Goal: Task Accomplishment & Management: Manage account settings

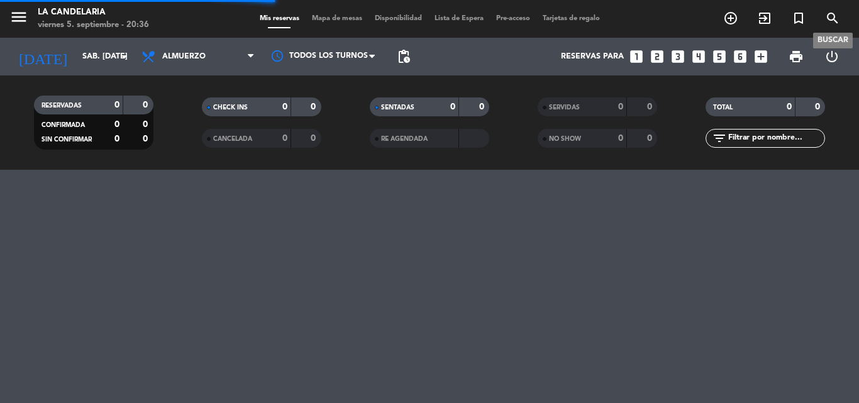
click at [832, 16] on icon "search" at bounding box center [832, 18] width 15 height 15
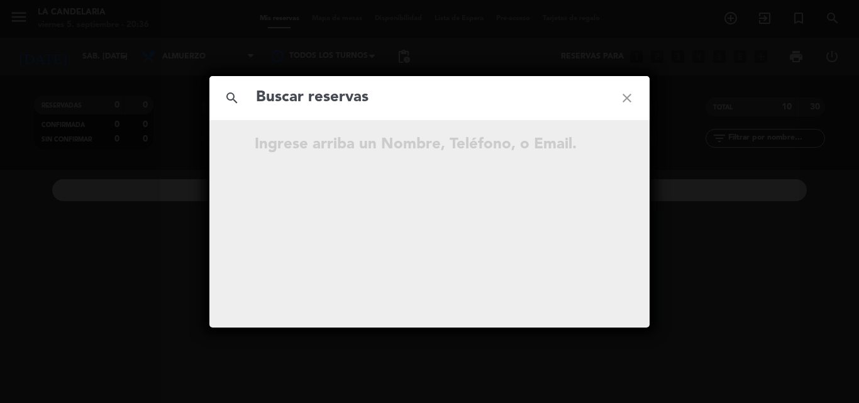
click at [410, 101] on input "text" at bounding box center [430, 98] width 350 height 26
click at [382, 100] on input "yKGxd7" at bounding box center [430, 98] width 350 height 26
type input "yKGxd7"
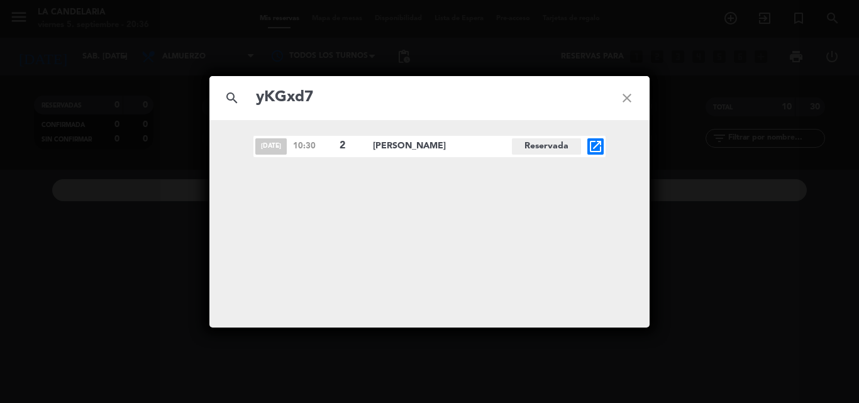
click at [592, 143] on icon "open_in_new" at bounding box center [595, 146] width 15 height 15
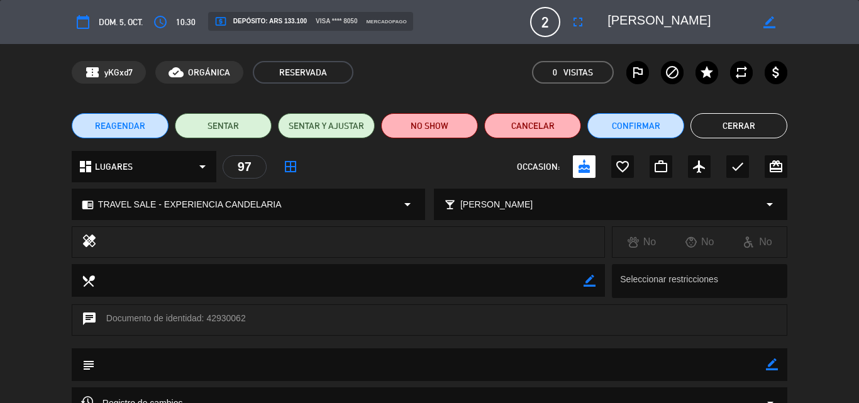
drag, startPoint x: 206, startPoint y: 317, endPoint x: 245, endPoint y: 316, distance: 39.6
click at [245, 316] on div "chat Documento de identidad: 42930062" at bounding box center [429, 319] width 715 height 31
copy div "42930062"
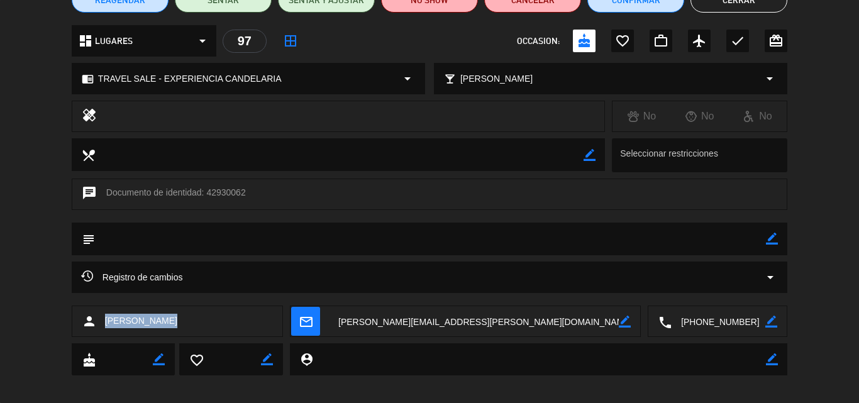
drag, startPoint x: 104, startPoint y: 319, endPoint x: 160, endPoint y: 322, distance: 56.7
click at [160, 322] on div "person Nuncija Paula" at bounding box center [177, 321] width 211 height 31
copy span "Nuncija Paula"
drag, startPoint x: 488, startPoint y: 380, endPoint x: 470, endPoint y: 370, distance: 20.8
click at [488, 380] on div "cake border_color favorite_border border_color person_pin border_color" at bounding box center [429, 362] width 859 height 38
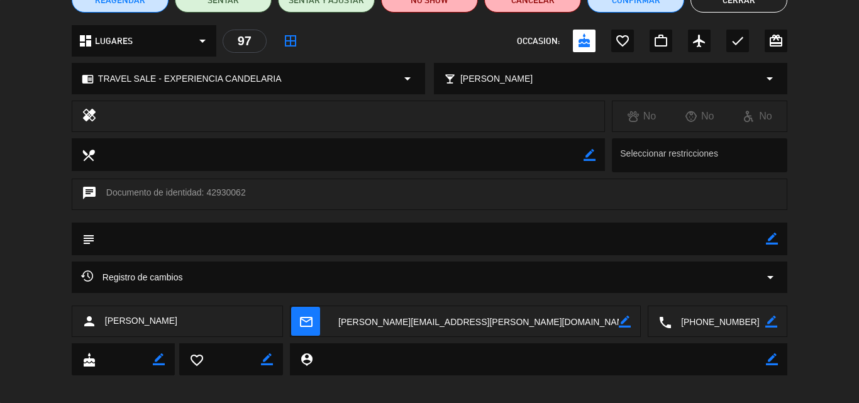
click at [427, 323] on textarea at bounding box center [474, 321] width 290 height 31
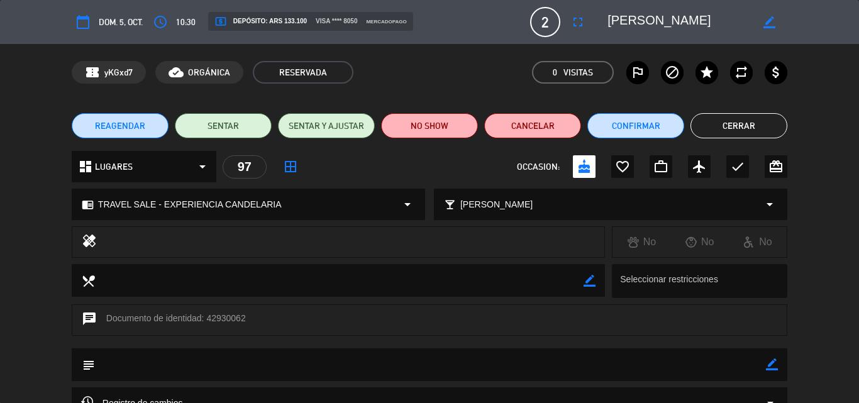
click at [775, 367] on icon "border_color" at bounding box center [772, 364] width 12 height 12
click at [126, 368] on textarea at bounding box center [430, 364] width 671 height 32
paste textarea "B 0007-00006115"
type textarea "B 0007-00006115"
click at [772, 368] on icon at bounding box center [772, 364] width 12 height 12
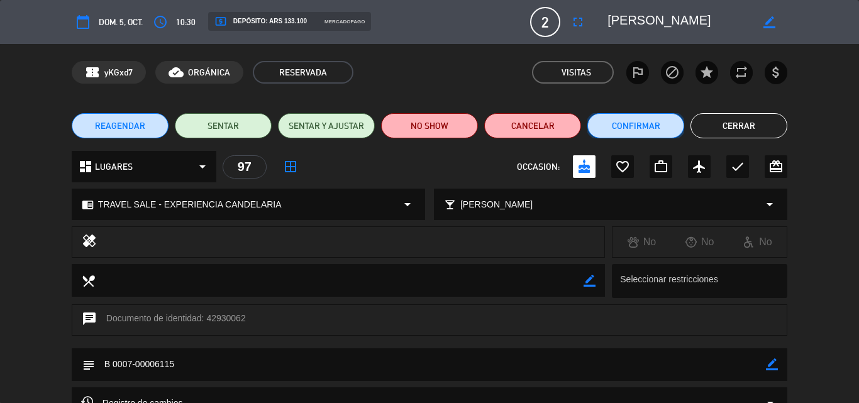
click at [644, 126] on button "Confirmar" at bounding box center [635, 125] width 97 height 25
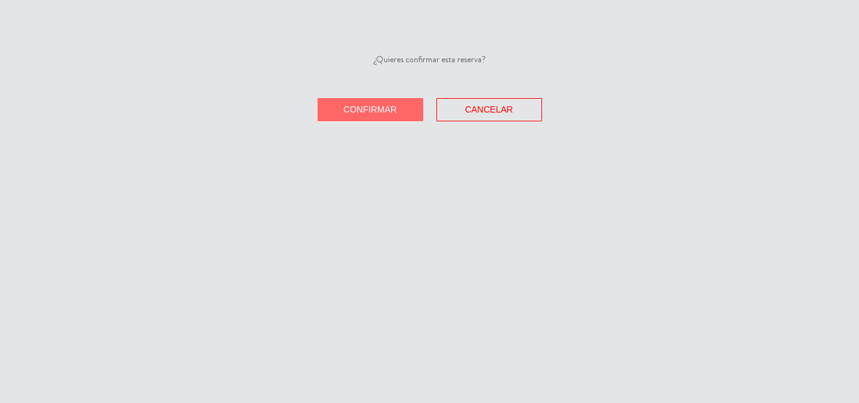
click at [344, 111] on span "Confirmar" at bounding box center [369, 109] width 53 height 10
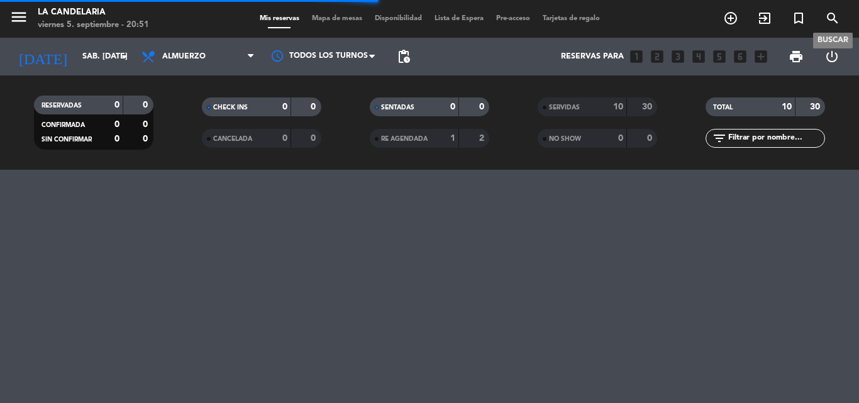
click at [830, 16] on icon "search" at bounding box center [832, 18] width 15 height 15
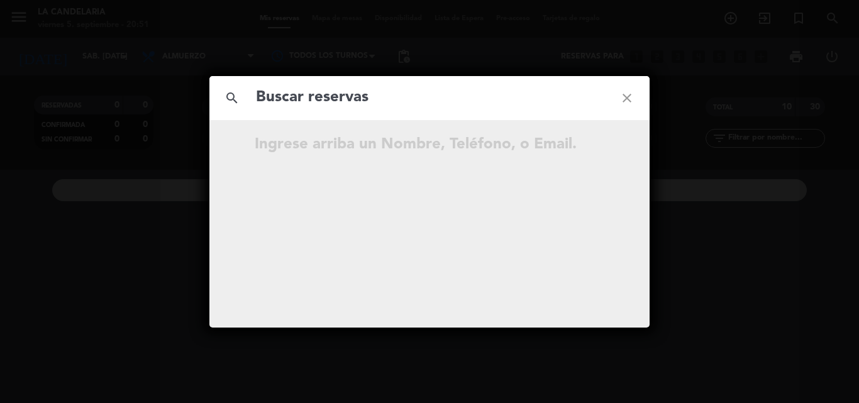
click at [383, 104] on input "text" at bounding box center [430, 98] width 350 height 26
type input "eZSPg7"
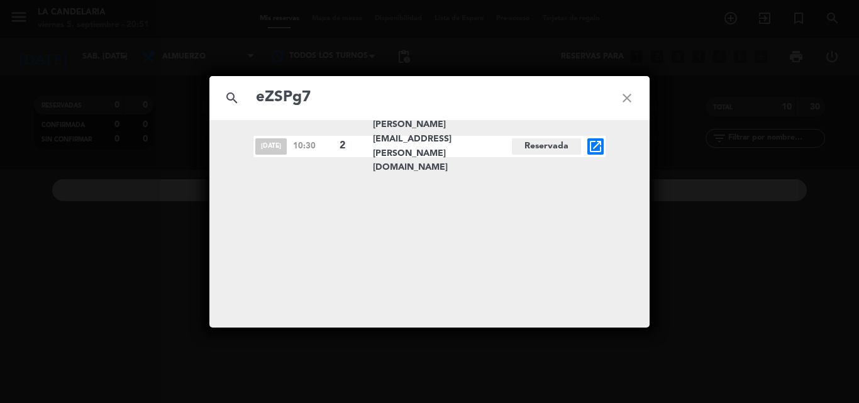
click at [627, 92] on icon "close" at bounding box center [626, 97] width 45 height 45
click at [630, 96] on icon "close" at bounding box center [626, 97] width 45 height 45
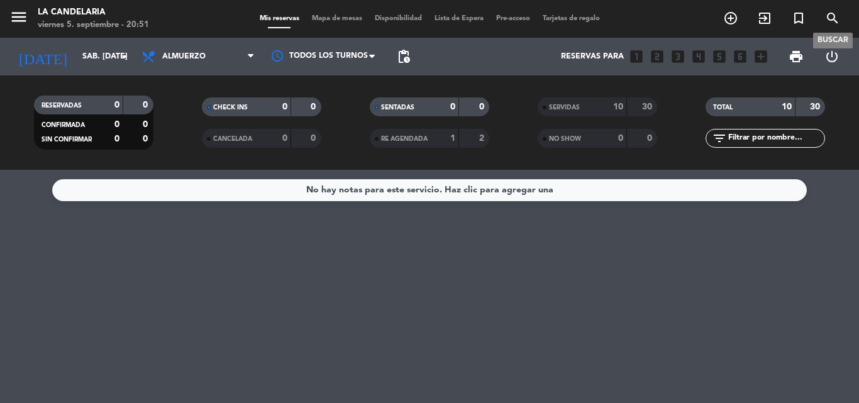
click at [831, 13] on icon "search" at bounding box center [832, 18] width 15 height 15
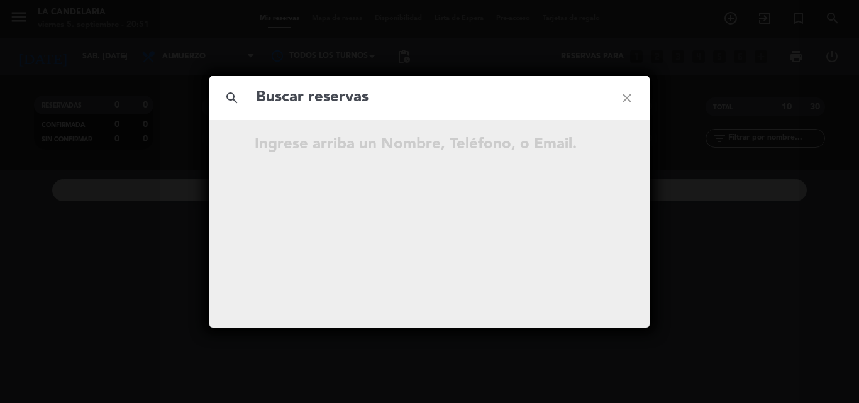
click at [336, 101] on input "text" at bounding box center [430, 98] width 350 height 26
click at [362, 100] on input "KAysW3" at bounding box center [430, 98] width 350 height 26
type input "KAysW3"
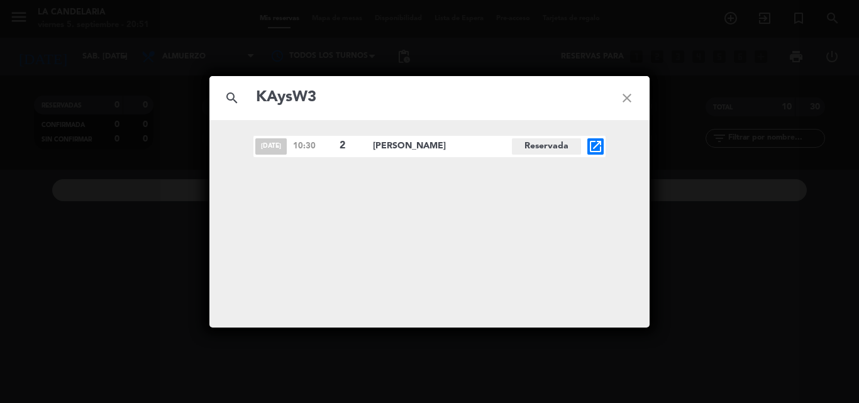
click at [628, 98] on icon "close" at bounding box center [626, 97] width 45 height 45
